Goal: Information Seeking & Learning: Check status

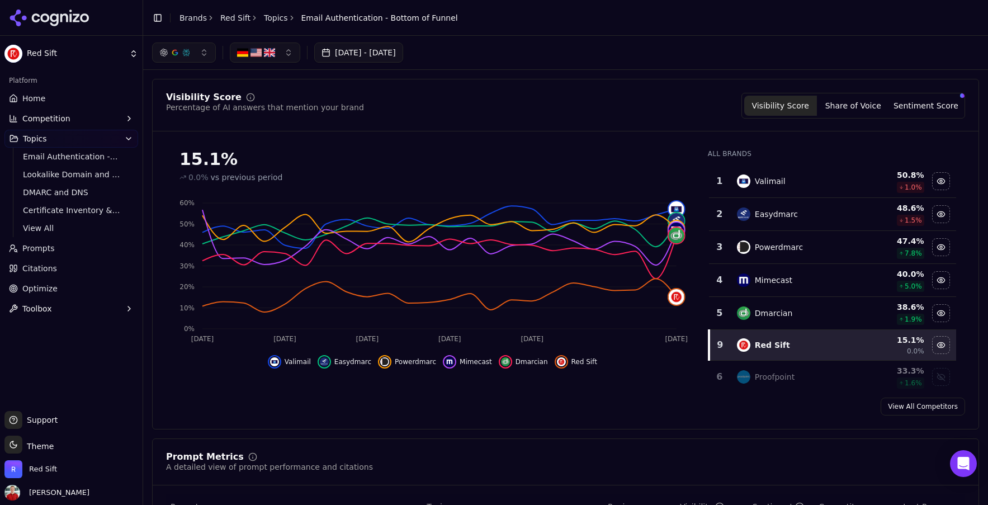
click at [39, 94] on span "Home" at bounding box center [33, 98] width 23 height 11
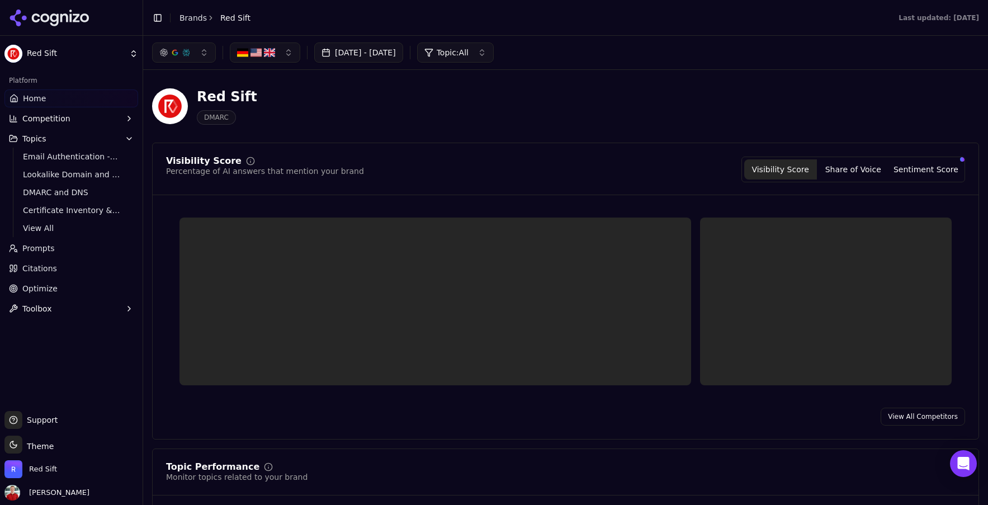
click at [403, 51] on button "[DATE] - [DATE]" at bounding box center [358, 52] width 89 height 20
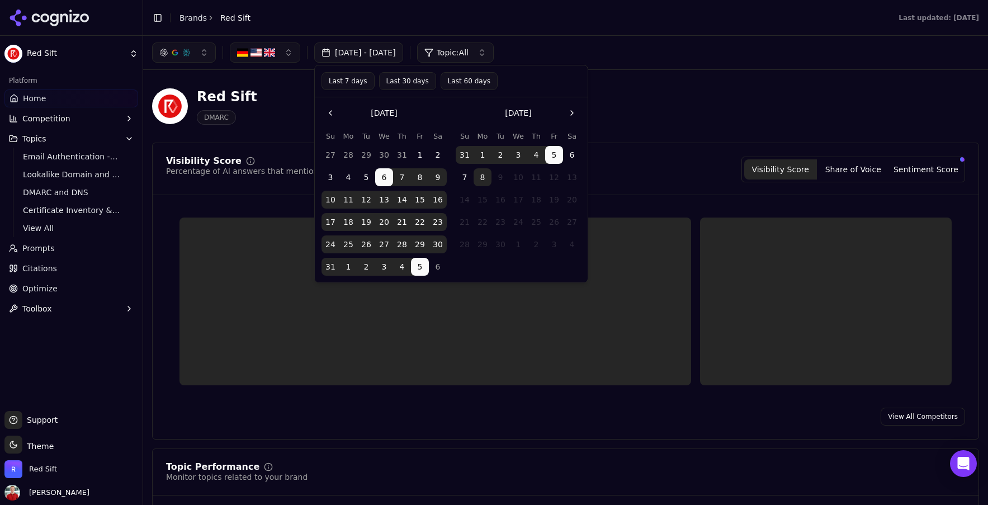
click at [411, 82] on button "Last 30 days" at bounding box center [407, 81] width 57 height 18
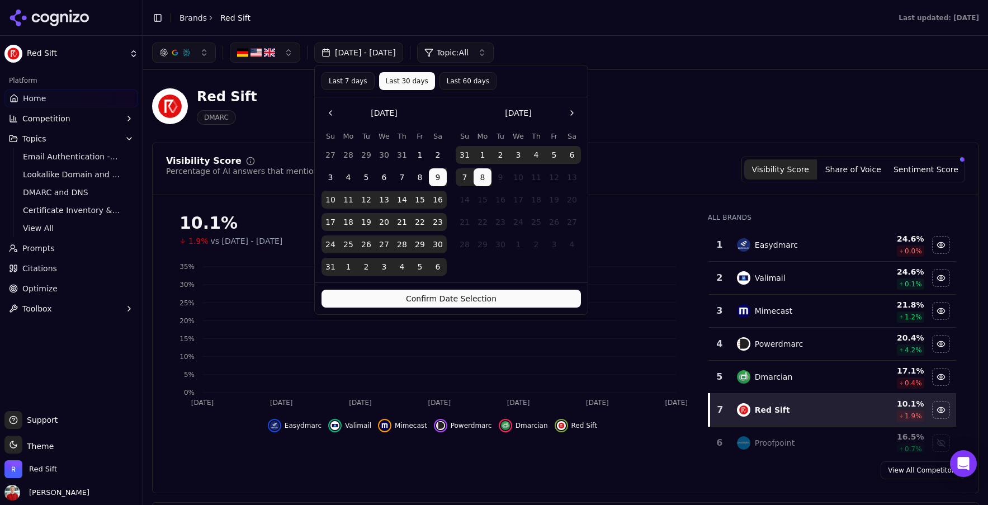
click at [442, 302] on button "Confirm Date Selection" at bounding box center [450, 299] width 259 height 18
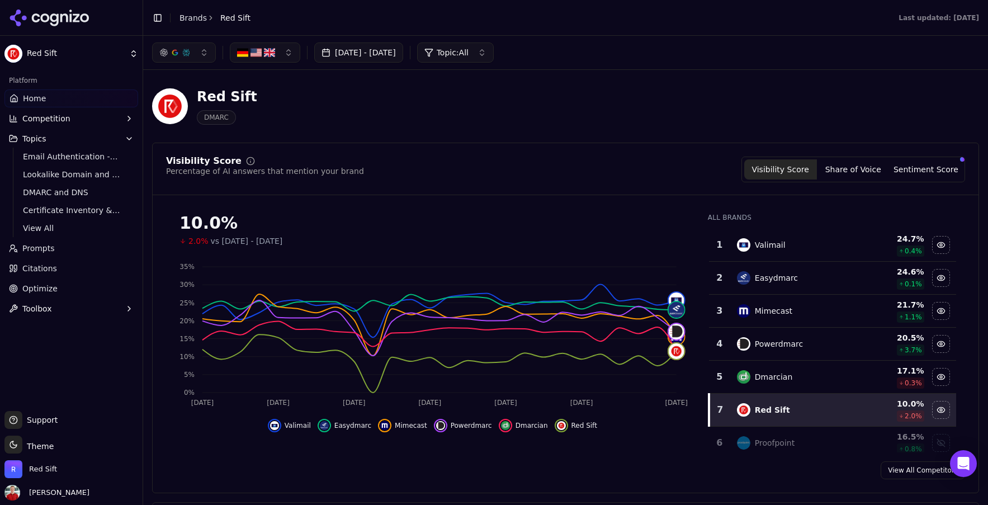
click at [60, 142] on button "Topics" at bounding box center [71, 139] width 134 height 18
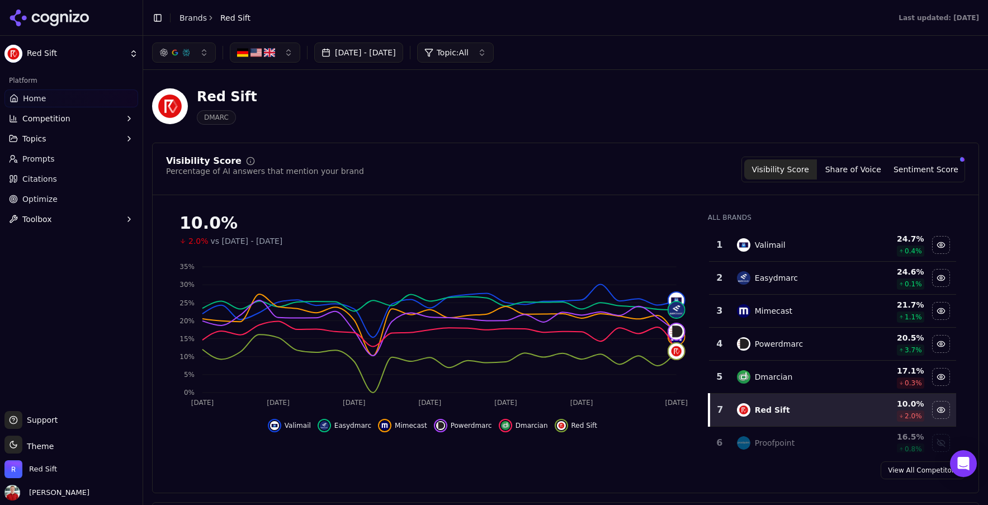
click at [61, 136] on button "Topics" at bounding box center [71, 139] width 134 height 18
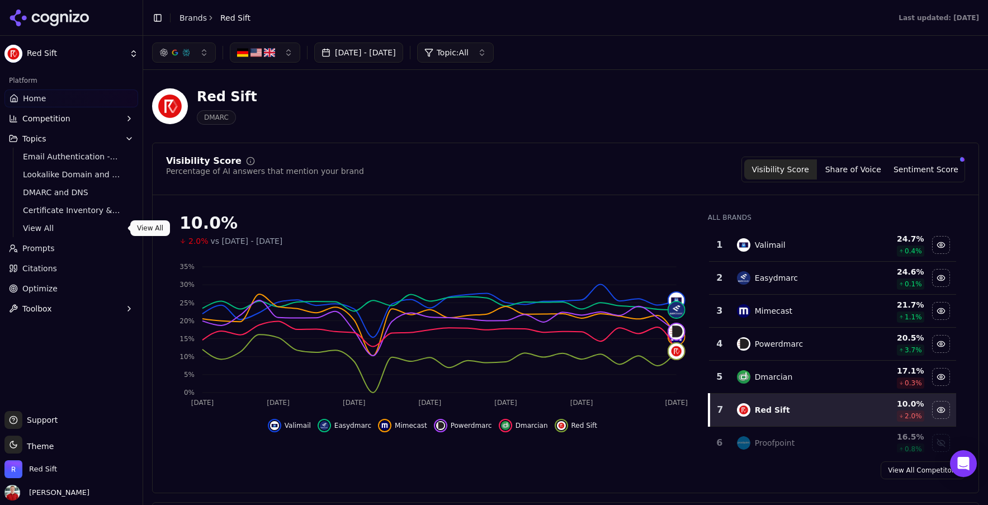
click at [61, 230] on span "View All" at bounding box center [71, 227] width 97 height 11
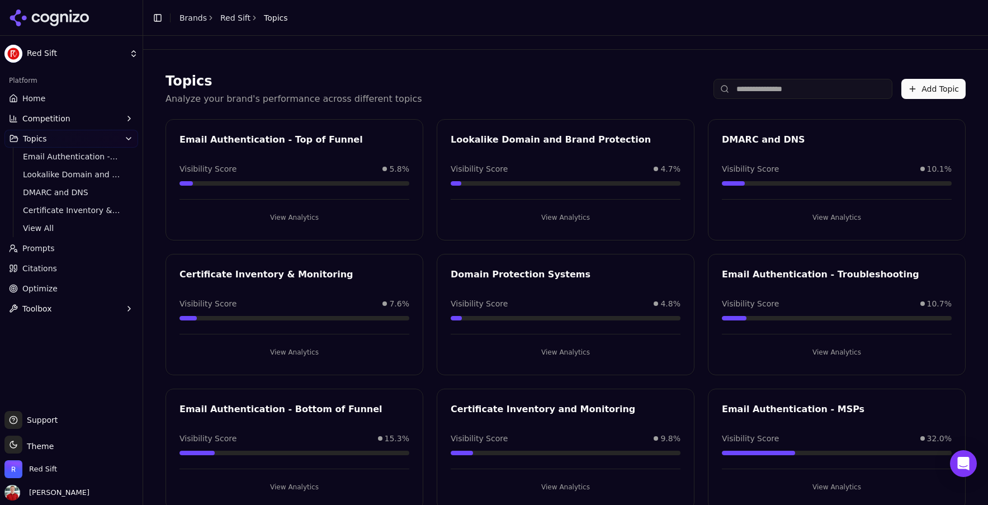
scroll to position [27, 0]
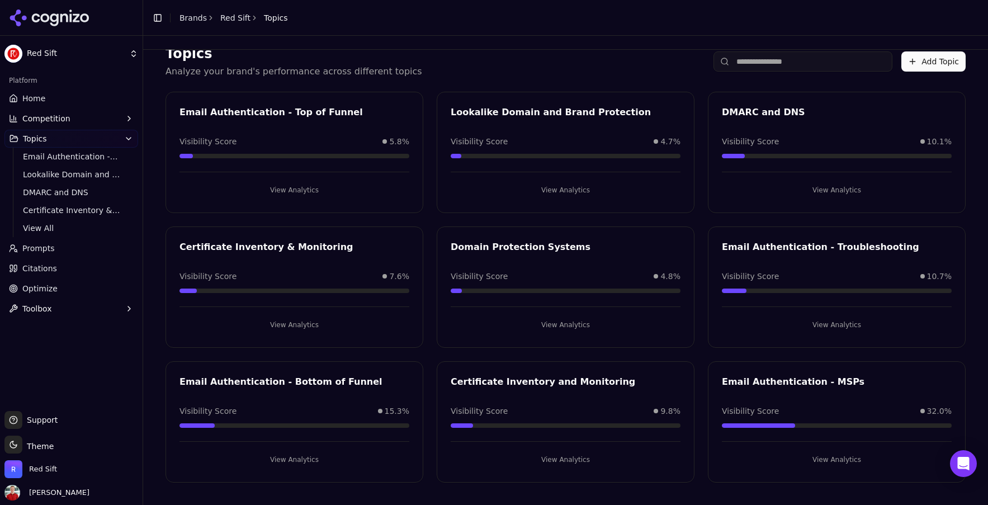
click at [283, 458] on button "View Analytics" at bounding box center [294, 460] width 230 height 18
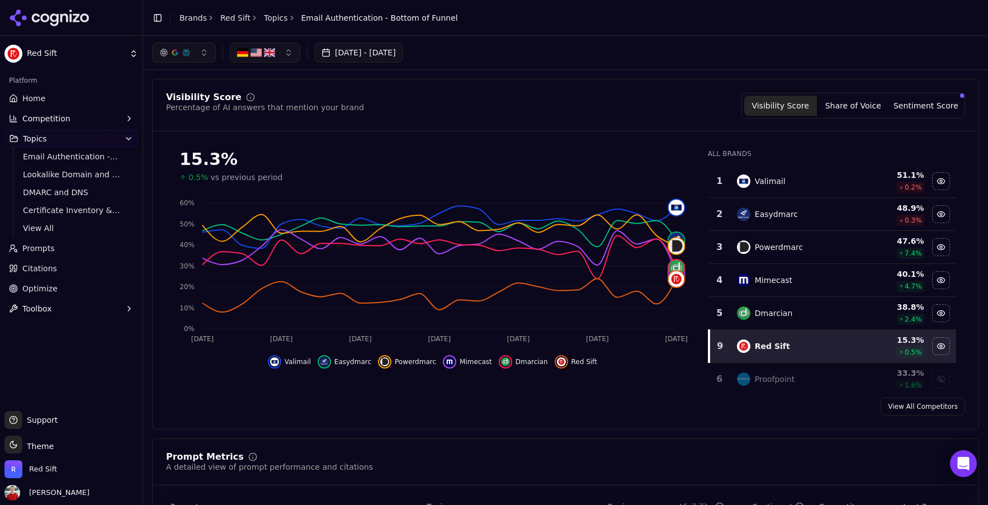
click at [351, 21] on span "Email Authentication - Bottom of Funnel" at bounding box center [379, 17] width 157 height 11
click at [41, 225] on span "View All" at bounding box center [71, 227] width 97 height 11
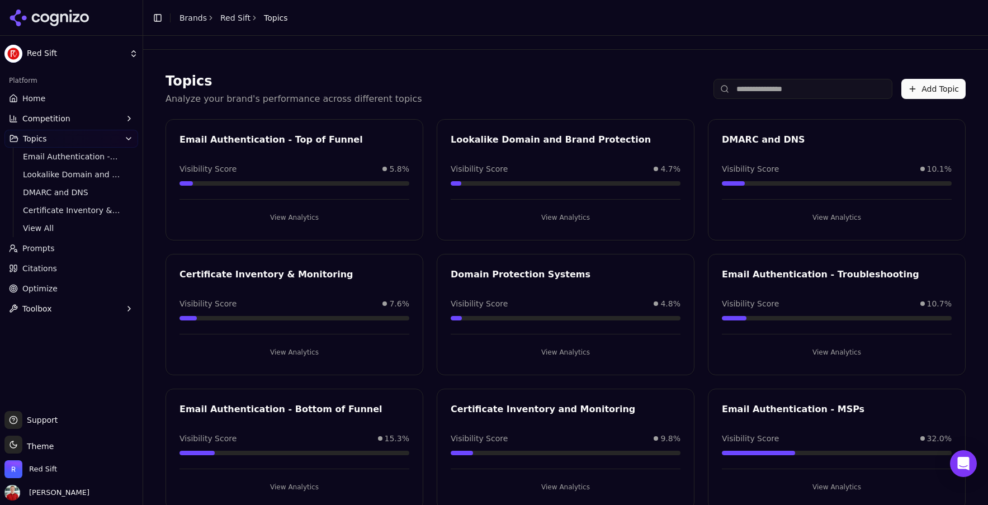
scroll to position [27, 0]
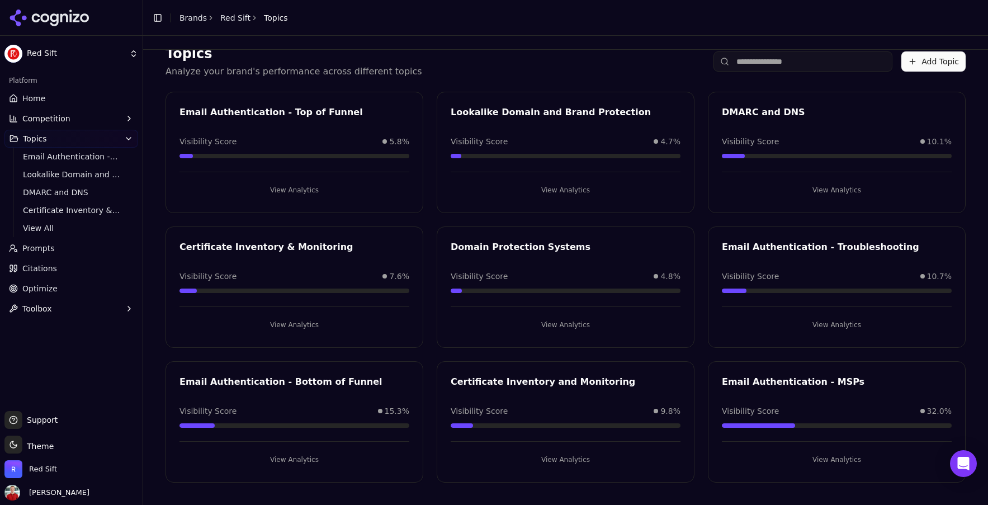
click at [835, 324] on button "View Analytics" at bounding box center [837, 325] width 230 height 18
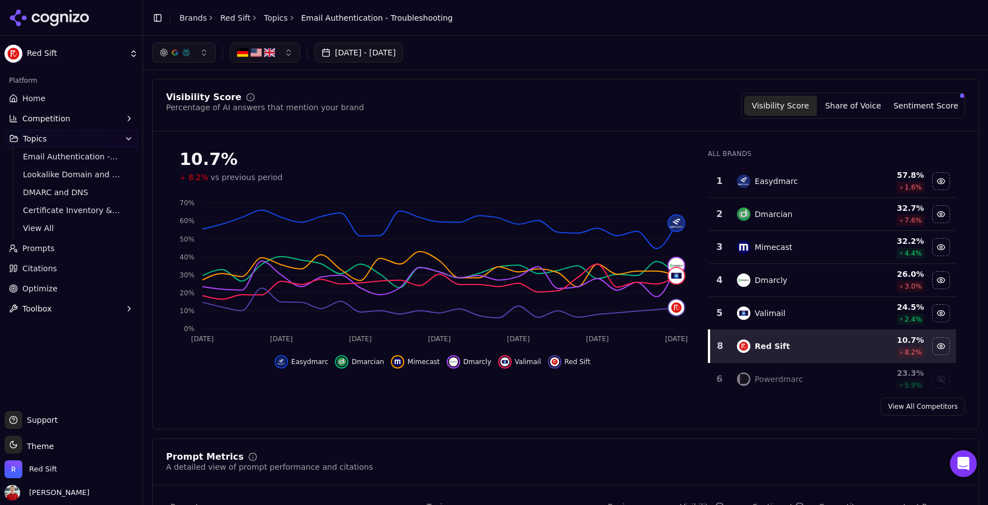
click at [269, 22] on link "Topics" at bounding box center [276, 17] width 24 height 11
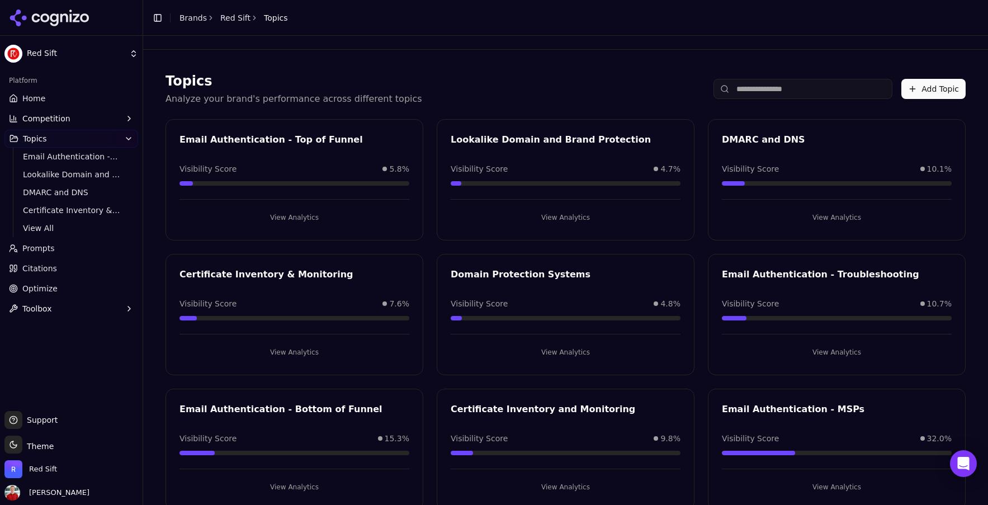
click at [300, 410] on div "Email Authentication - Bottom of Funnel" at bounding box center [294, 408] width 230 height 13
click at [274, 479] on button "View Analytics" at bounding box center [294, 487] width 230 height 18
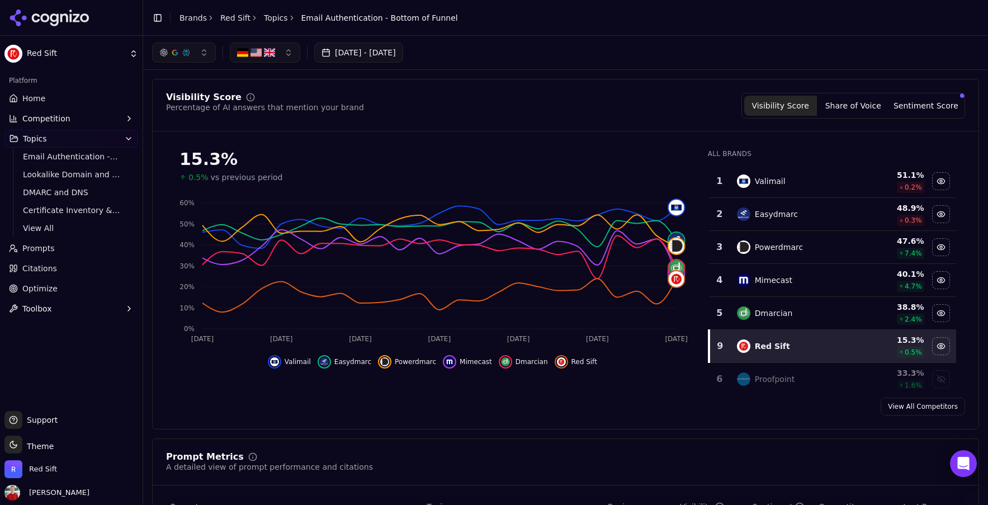
click at [365, 57] on button "[DATE] - [DATE]" at bounding box center [358, 52] width 89 height 20
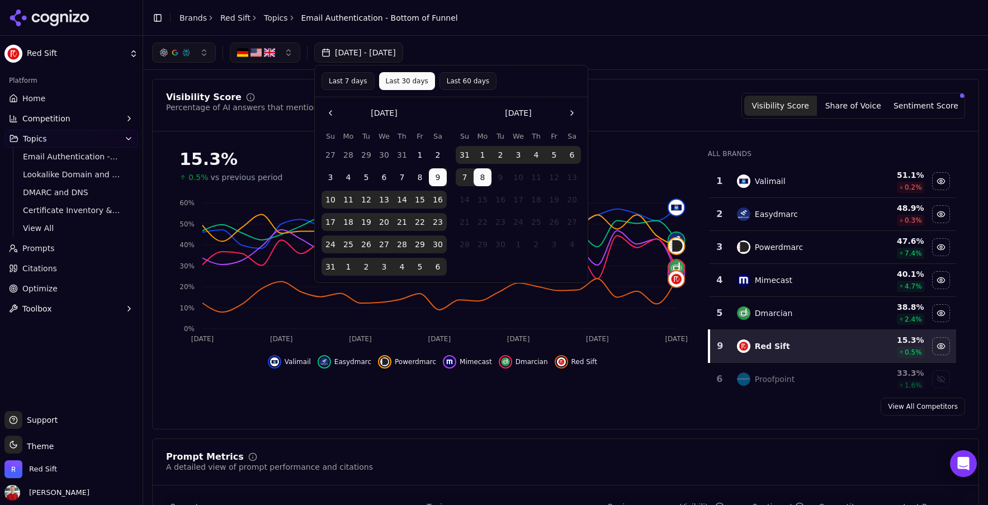
click at [338, 82] on button "Last 7 days" at bounding box center [347, 81] width 53 height 18
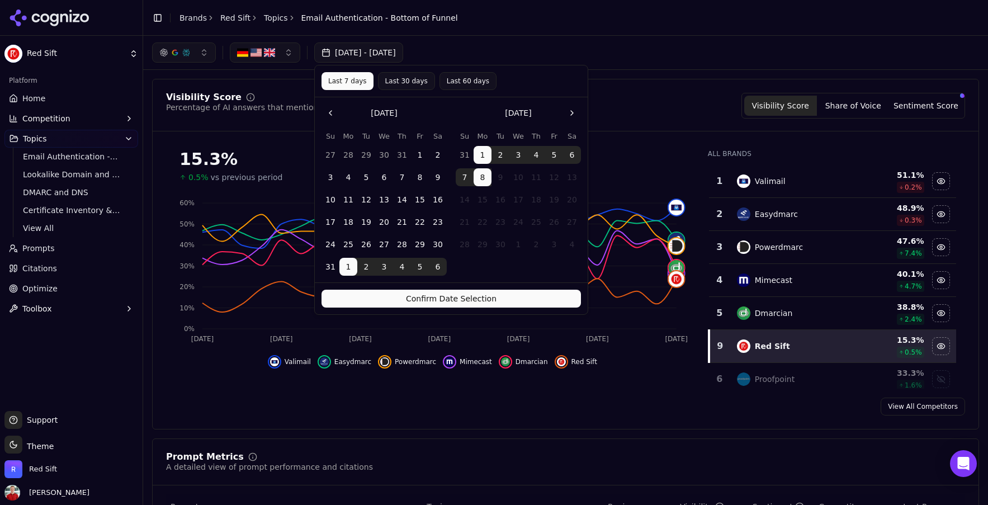
click at [396, 298] on button "Confirm Date Selection" at bounding box center [450, 299] width 259 height 18
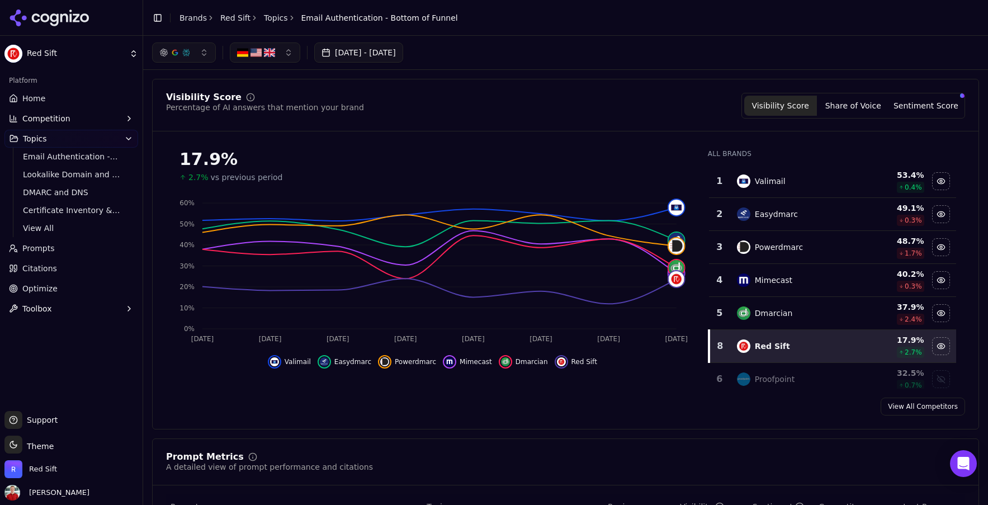
click at [363, 54] on button "[DATE] - [DATE]" at bounding box center [358, 52] width 89 height 20
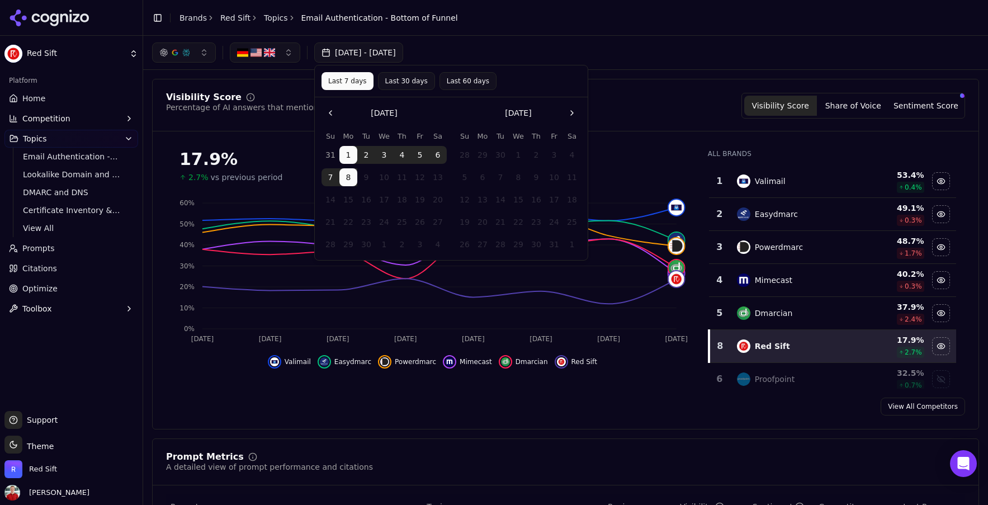
click at [406, 79] on button "Last 30 days" at bounding box center [406, 81] width 57 height 18
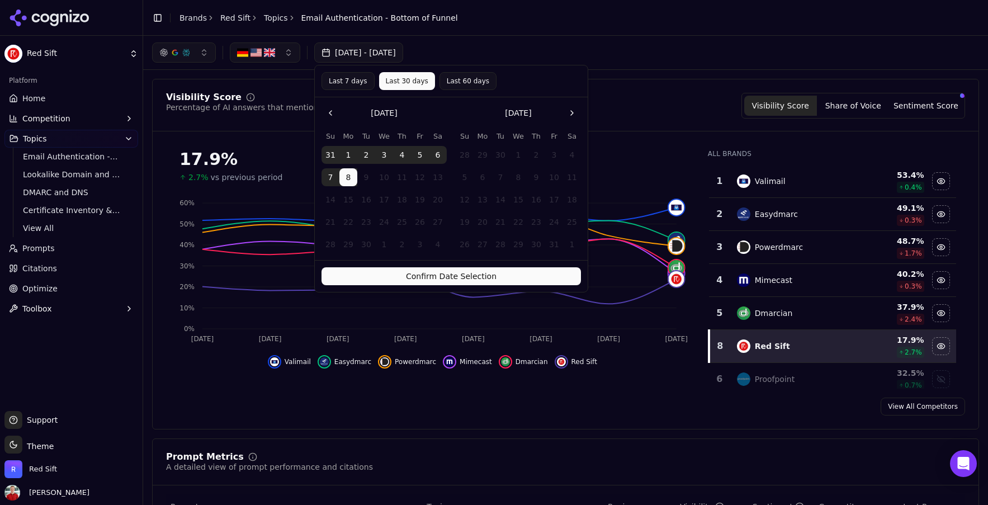
click at [434, 273] on button "Confirm Date Selection" at bounding box center [450, 276] width 259 height 18
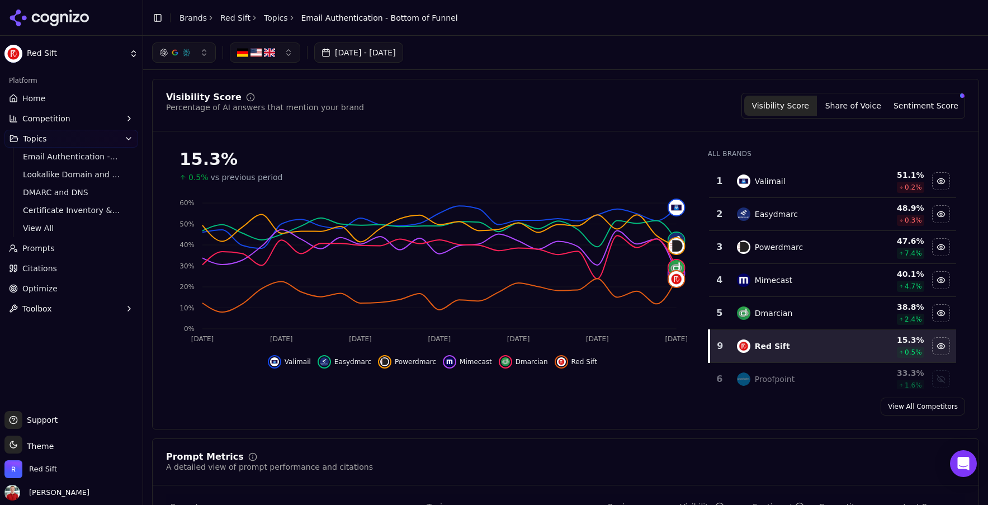
click at [264, 15] on link "Topics" at bounding box center [276, 17] width 24 height 11
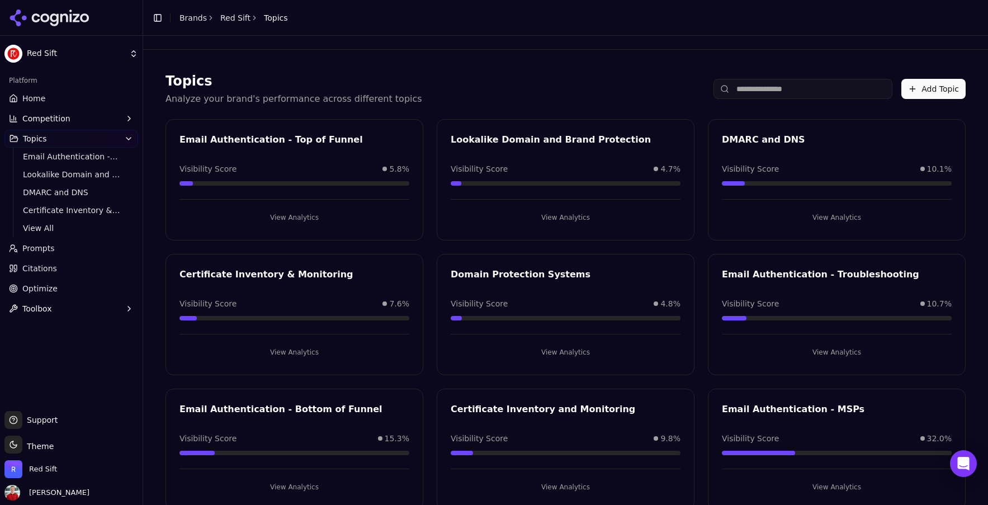
click at [803, 350] on button "View Analytics" at bounding box center [837, 352] width 230 height 18
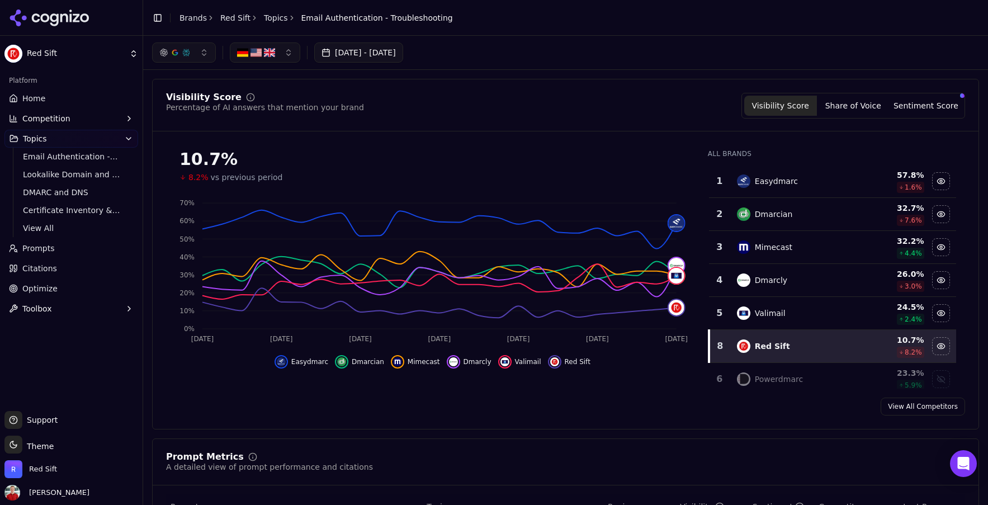
click at [56, 94] on link "Home" at bounding box center [71, 98] width 134 height 18
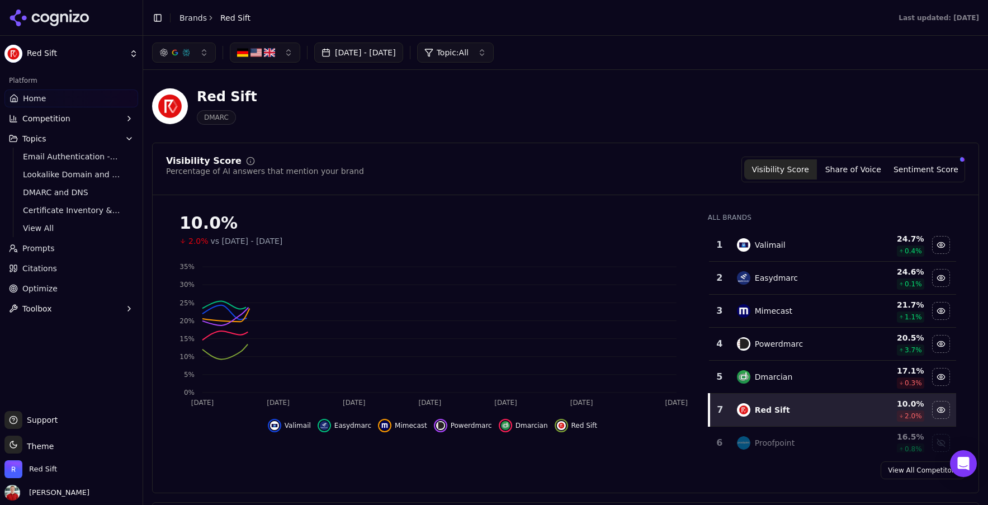
click at [375, 59] on button "[DATE] - [DATE]" at bounding box center [358, 52] width 89 height 20
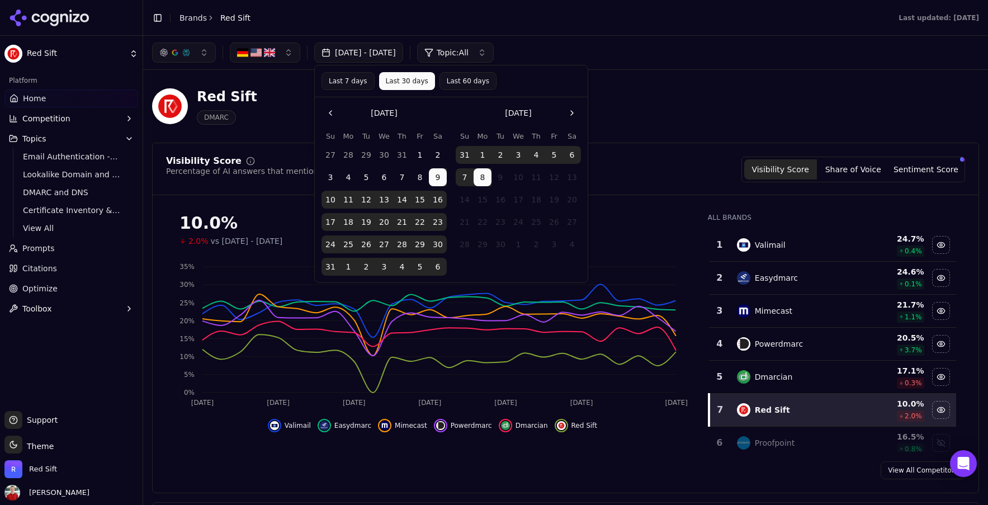
click at [406, 77] on button "Last 30 days" at bounding box center [407, 81] width 56 height 18
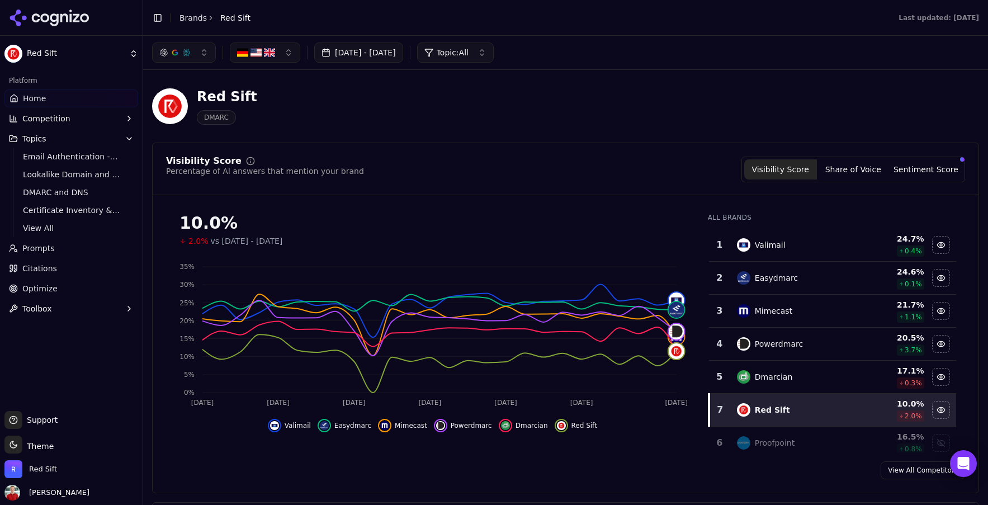
click at [403, 54] on button "[DATE] - [DATE]" at bounding box center [358, 52] width 89 height 20
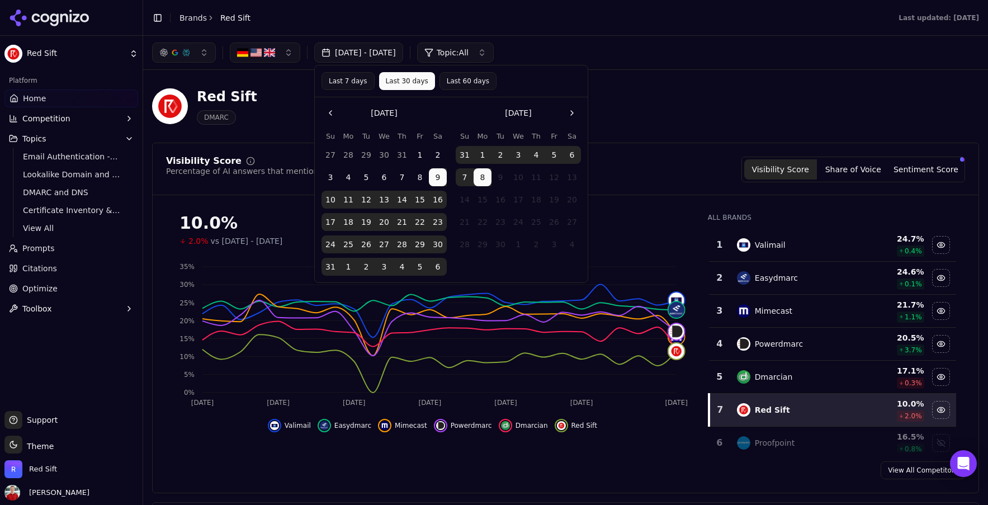
click at [333, 83] on button "Last 7 days" at bounding box center [347, 81] width 53 height 18
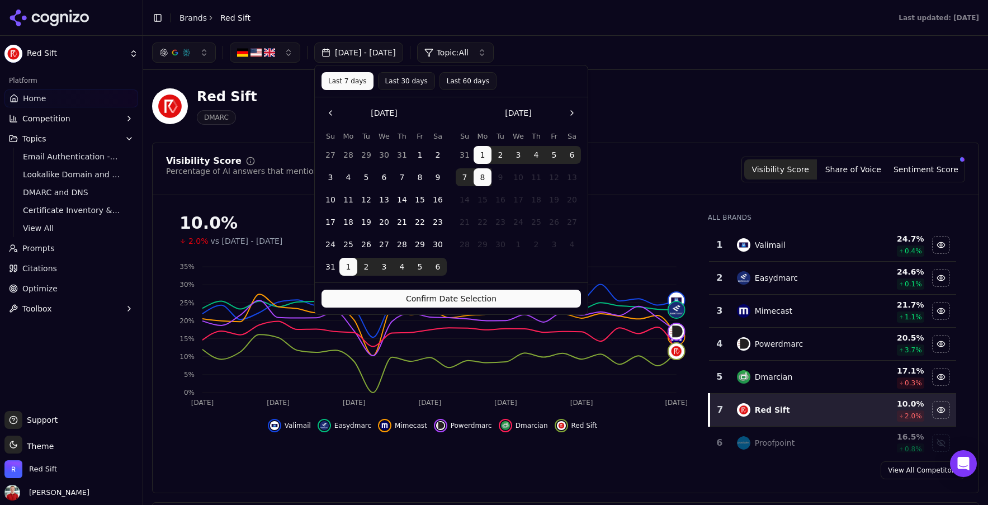
click at [448, 296] on button "Confirm Date Selection" at bounding box center [450, 299] width 259 height 18
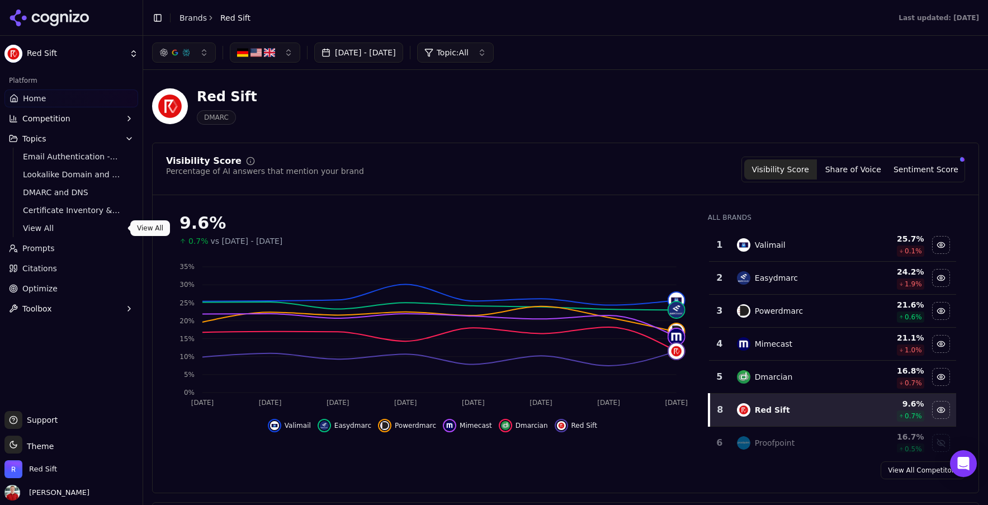
click at [47, 228] on span "View All" at bounding box center [71, 227] width 97 height 11
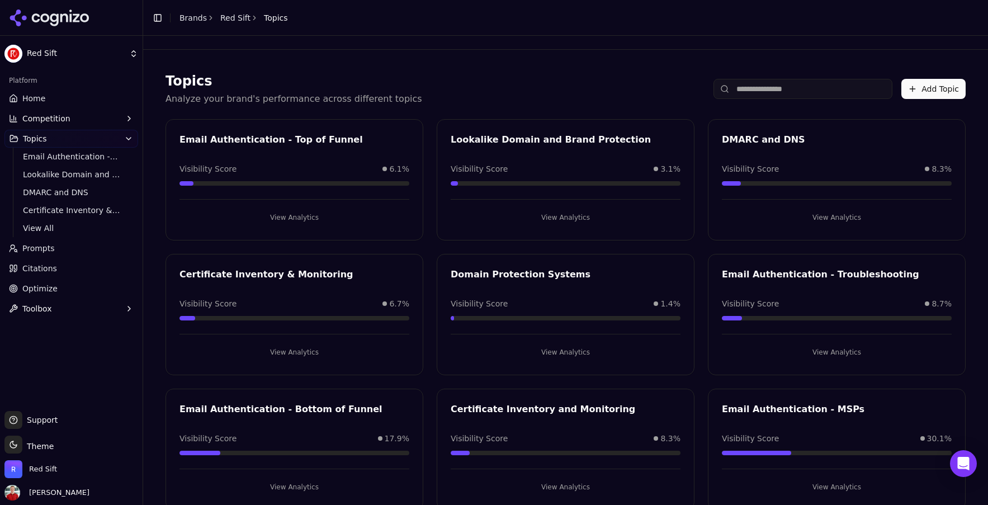
scroll to position [27, 0]
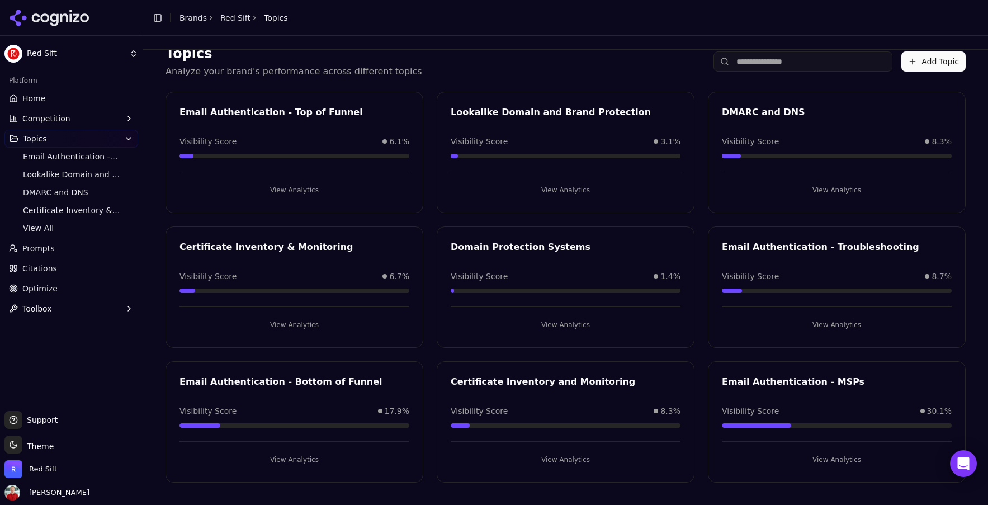
click at [299, 451] on button "View Analytics" at bounding box center [294, 460] width 230 height 18
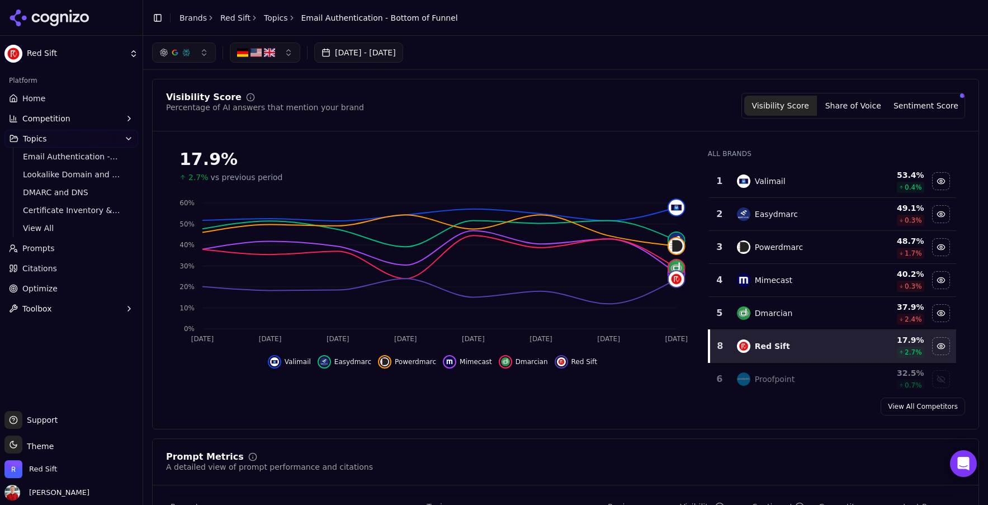
click at [275, 21] on link "Topics" at bounding box center [276, 17] width 24 height 11
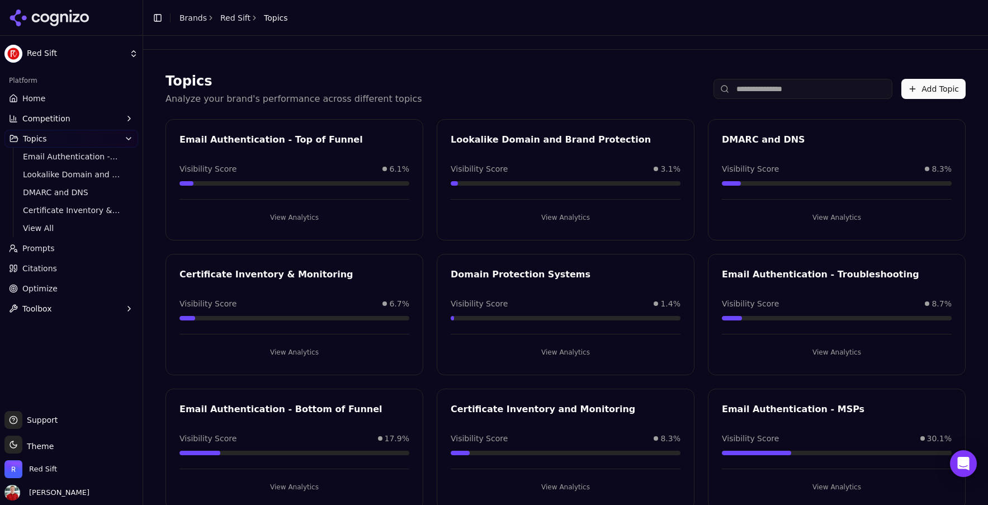
scroll to position [27, 0]
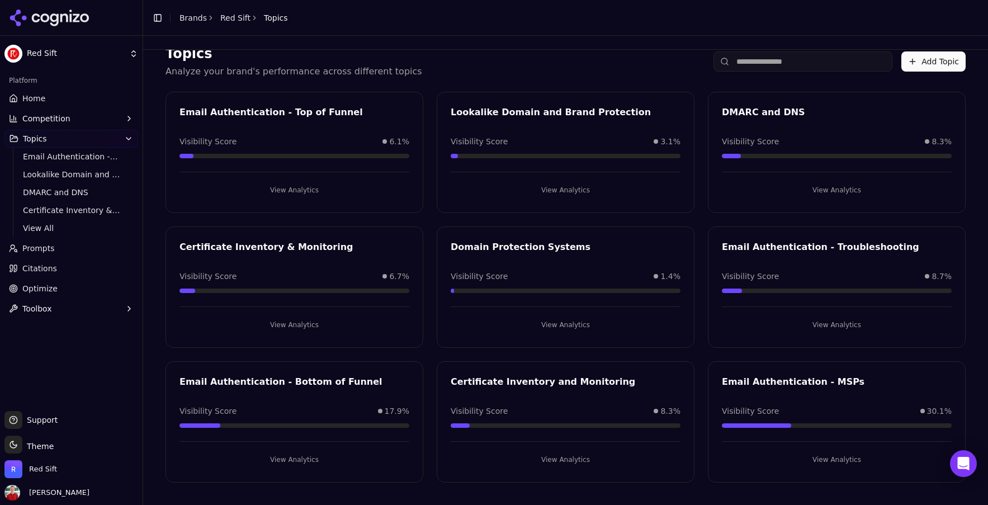
click at [828, 326] on button "View Analytics" at bounding box center [837, 325] width 230 height 18
